Goal: Register for event/course

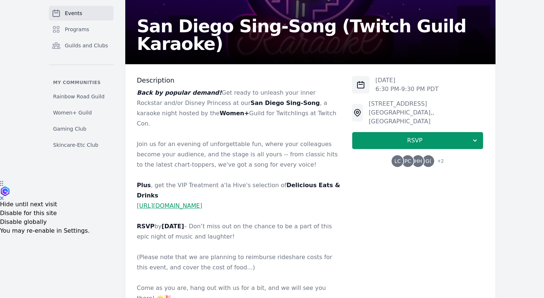
scroll to position [134, 0]
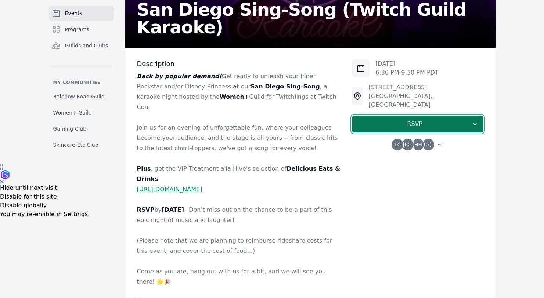
click at [445, 120] on span "RSVP" at bounding box center [414, 124] width 113 height 9
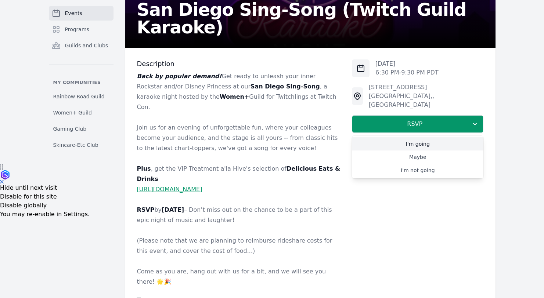
click at [435, 137] on link "I'm going" at bounding box center [418, 143] width 132 height 13
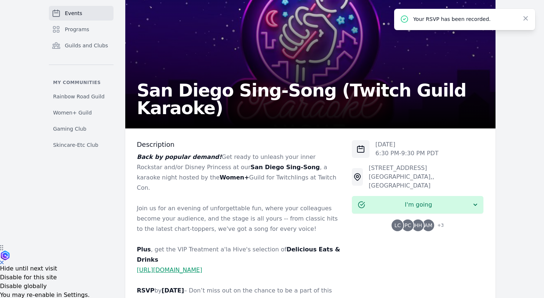
scroll to position [266, 0]
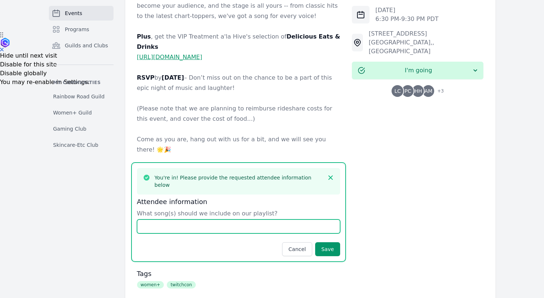
click at [275, 220] on input "What song(s) should we include on our playlist?" at bounding box center [239, 227] width 204 height 14
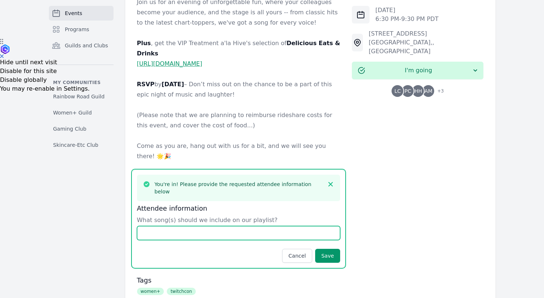
scroll to position [262, 0]
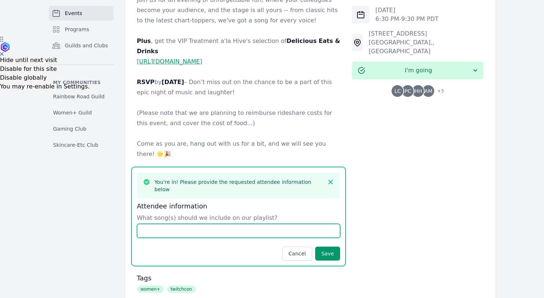
click at [275, 224] on input "What song(s) should we include on our playlist?" at bounding box center [239, 231] width 204 height 14
click at [254, 224] on input "What song(s) should we include on our playlist?" at bounding box center [239, 231] width 204 height 14
type input "F'n Perfect by Pink 2010"
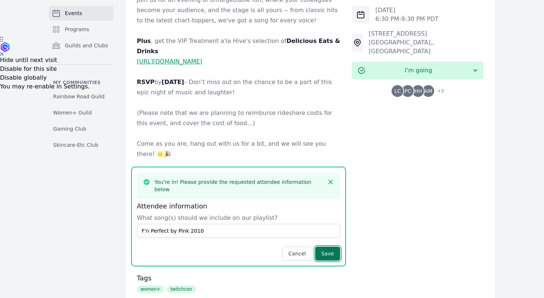
click at [337, 247] on button "Save" at bounding box center [327, 254] width 25 height 14
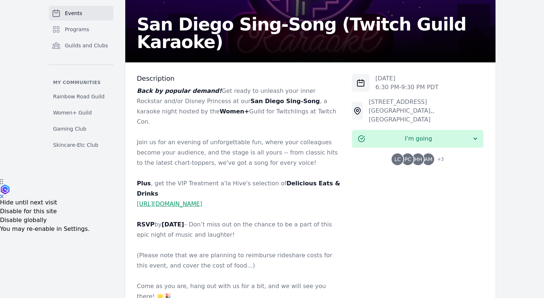
scroll to position [0, 0]
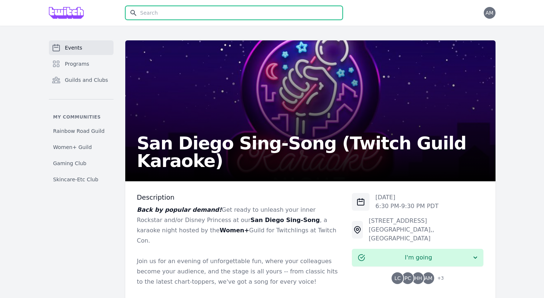
click at [191, 13] on input "text" at bounding box center [234, 13] width 218 height 14
type input "twitch con"
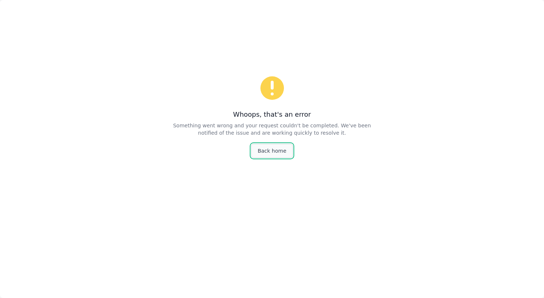
click at [279, 150] on link "Back home" at bounding box center [271, 151] width 41 height 14
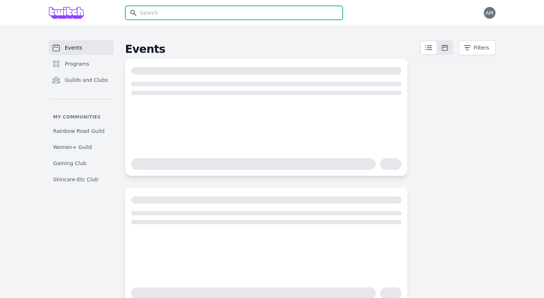
click at [185, 15] on input "text" at bounding box center [234, 13] width 218 height 14
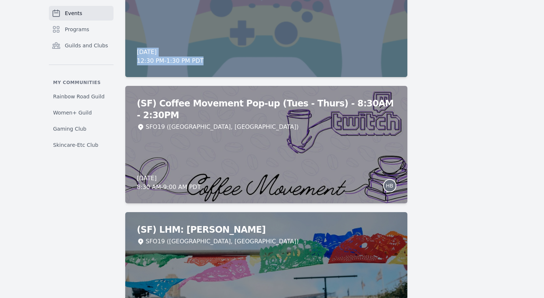
scroll to position [1924, 0]
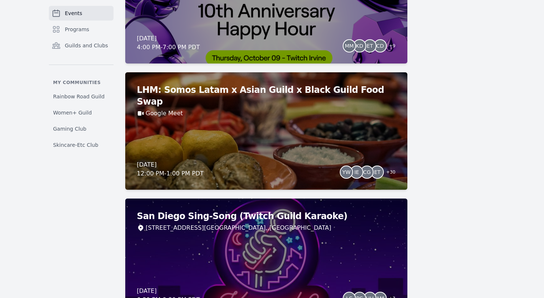
scroll to position [2603, 0]
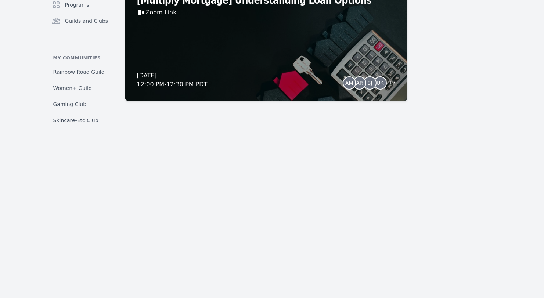
scroll to position [5766, 0]
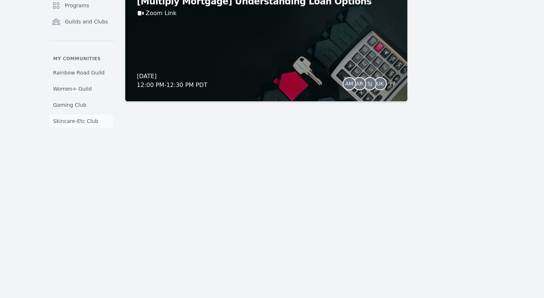
click at [86, 123] on span "Skincare-Etc Club" at bounding box center [75, 121] width 45 height 7
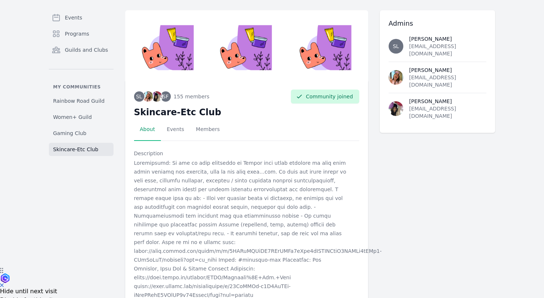
scroll to position [46, 0]
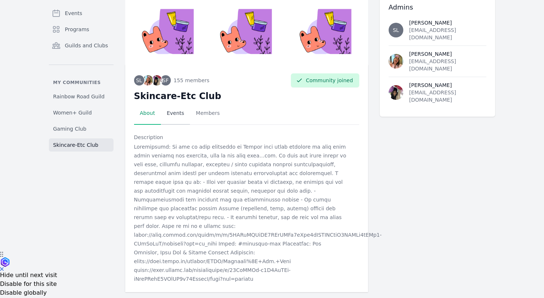
click at [186, 115] on link "Events" at bounding box center [175, 113] width 29 height 23
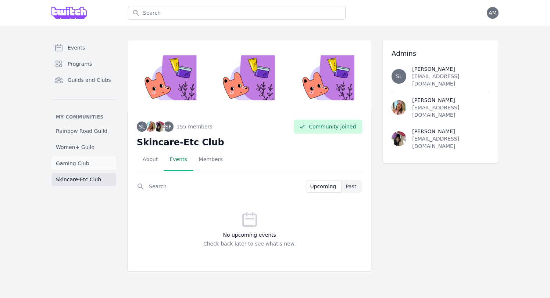
click at [71, 162] on span "Gaming Club" at bounding box center [72, 163] width 33 height 7
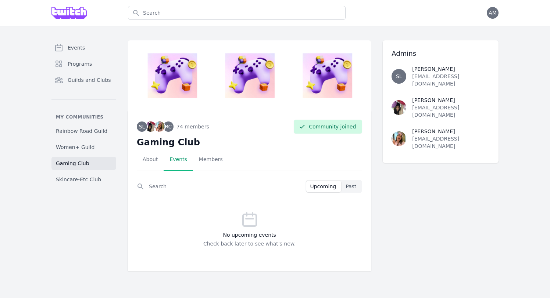
click at [174, 162] on link "Events" at bounding box center [178, 160] width 29 height 23
click at [87, 151] on span "Women+ Guild" at bounding box center [75, 147] width 39 height 7
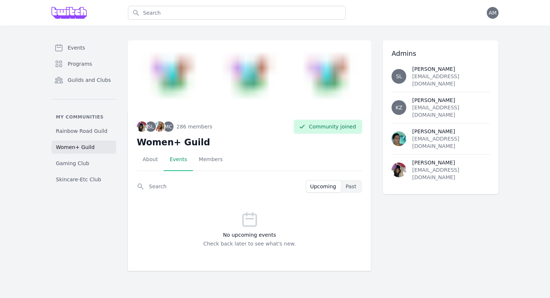
click at [183, 159] on link "Events" at bounding box center [178, 160] width 29 height 23
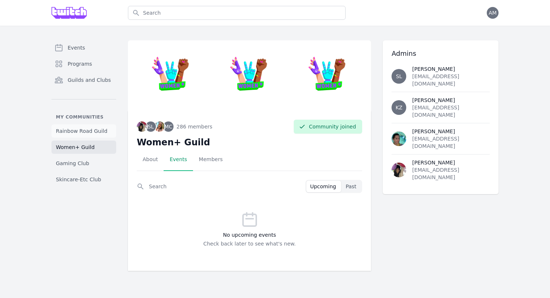
click at [86, 133] on span "Rainbow Road Guild" at bounding box center [81, 131] width 51 height 7
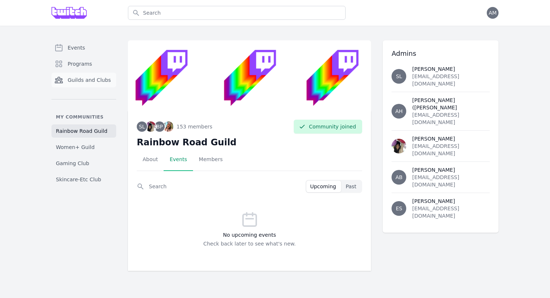
click at [81, 81] on span "Guilds and Clubs" at bounding box center [89, 79] width 43 height 7
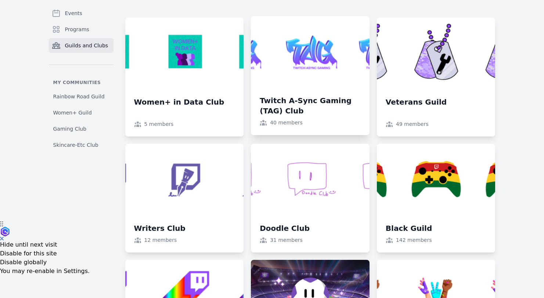
scroll to position [67, 0]
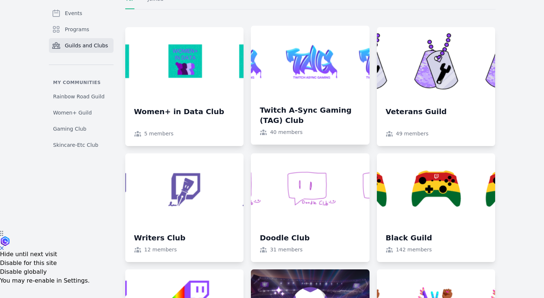
click at [314, 86] on link at bounding box center [310, 85] width 119 height 119
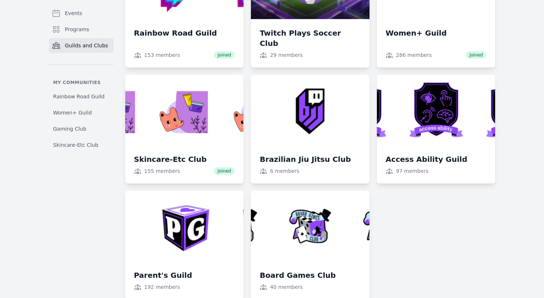
scroll to position [746, 0]
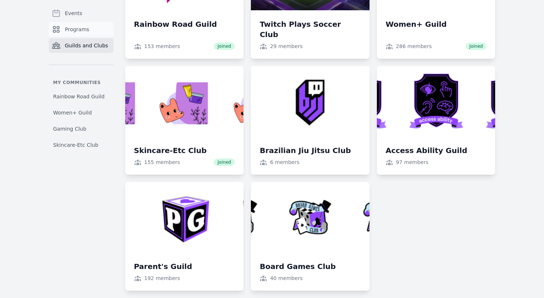
click at [74, 28] on span "Programs" at bounding box center [77, 29] width 24 height 7
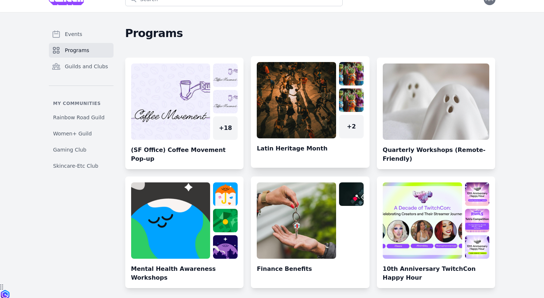
scroll to position [21, 0]
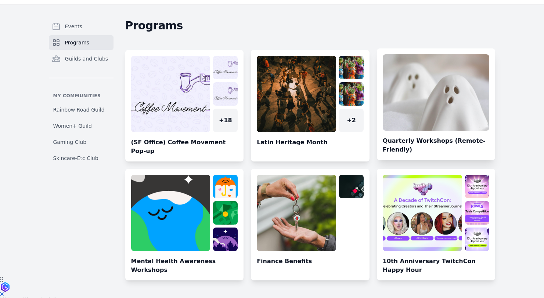
click at [431, 150] on link at bounding box center [436, 107] width 119 height 106
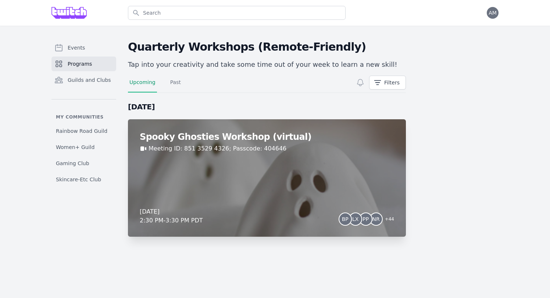
click at [258, 140] on h2 "Spooky Ghosties Workshop (virtual)" at bounding box center [267, 137] width 254 height 12
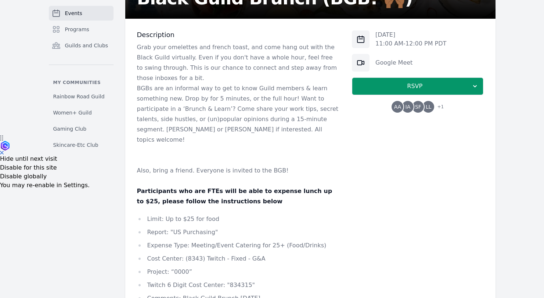
scroll to position [166, 0]
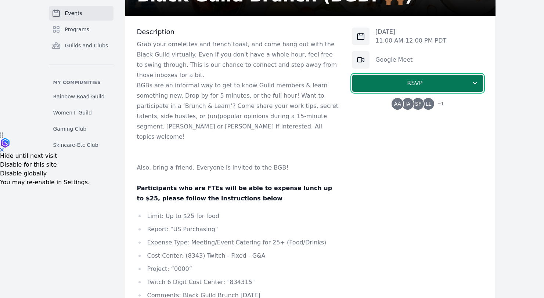
click at [469, 83] on span "RSVP" at bounding box center [414, 83] width 113 height 9
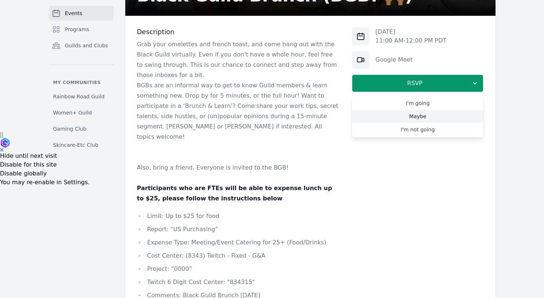
click at [440, 118] on link "Maybe" at bounding box center [418, 116] width 132 height 13
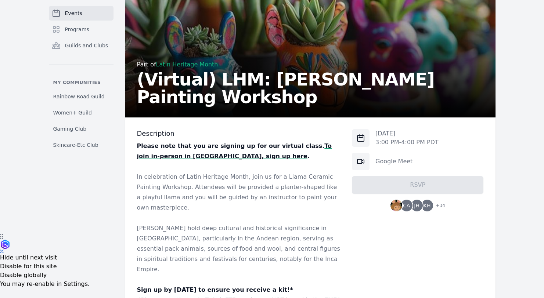
scroll to position [65, 0]
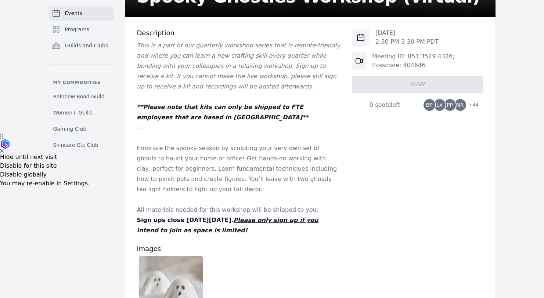
scroll to position [124, 0]
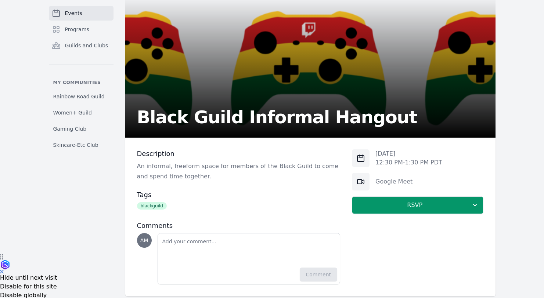
scroll to position [57, 0]
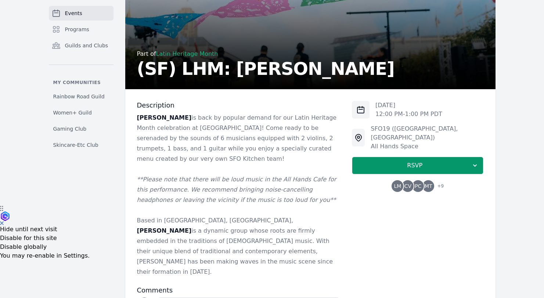
scroll to position [139, 0]
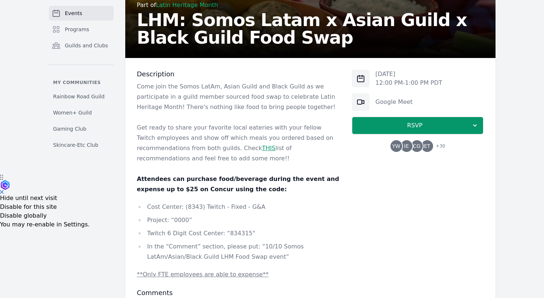
scroll to position [186, 0]
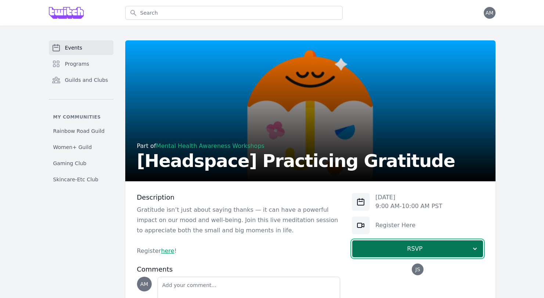
click at [386, 250] on span "RSVP" at bounding box center [414, 249] width 113 height 9
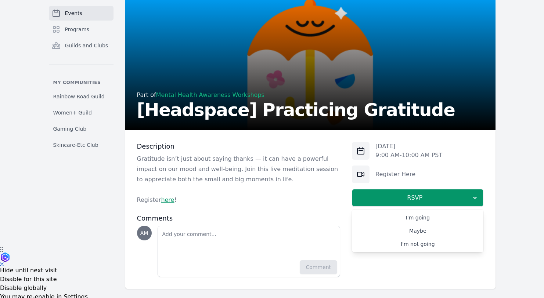
scroll to position [53, 0]
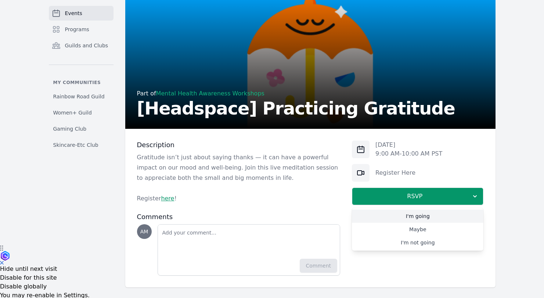
click at [412, 216] on link "I'm going" at bounding box center [418, 216] width 132 height 13
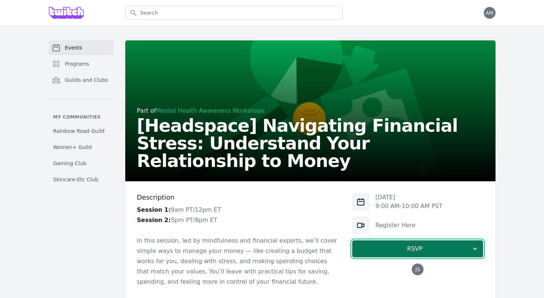
click at [387, 249] on span "RSVP" at bounding box center [414, 249] width 113 height 9
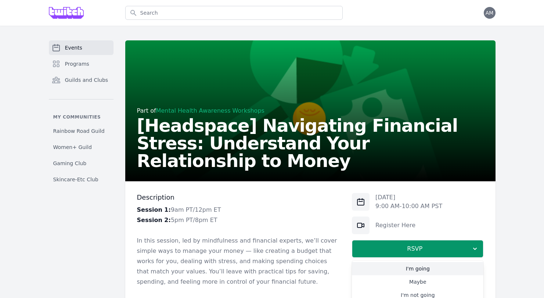
click at [387, 268] on link "I'm going" at bounding box center [418, 268] width 132 height 13
